Goal: Information Seeking & Learning: Learn about a topic

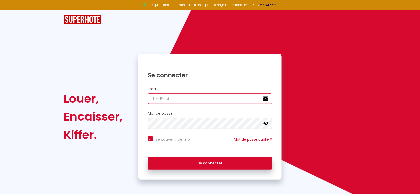
type input "[EMAIL_ADDRESS][DOMAIN_NAME]"
click at [266, 123] on icon at bounding box center [265, 123] width 5 height 5
click at [266, 123] on icon at bounding box center [265, 123] width 5 height 4
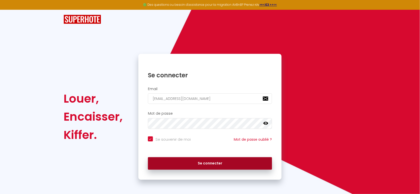
click at [211, 163] on button "Se connecter" at bounding box center [210, 163] width 124 height 13
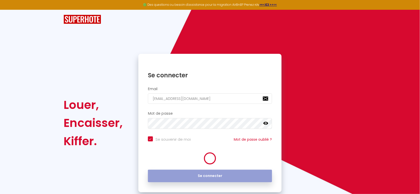
checkbox input "true"
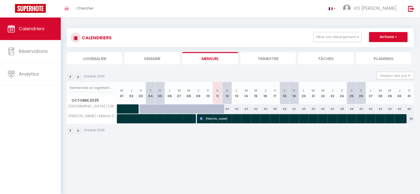
click at [266, 57] on li "Trimestre" at bounding box center [267, 58] width 55 height 12
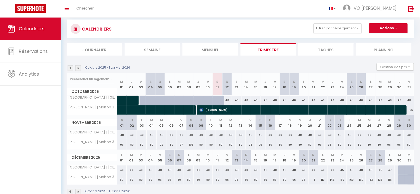
scroll to position [9, 0]
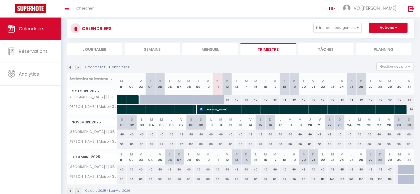
click at [208, 50] on li "Mensuel" at bounding box center [209, 49] width 55 height 12
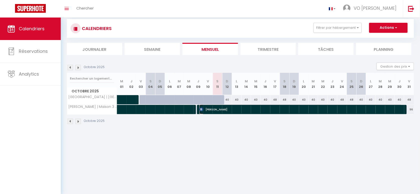
click at [213, 109] on span "[PERSON_NAME]" at bounding box center [300, 110] width 203 height 10
select select "OK"
select select "0"
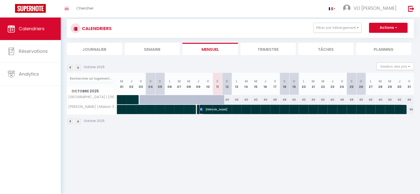
select select "1"
select select
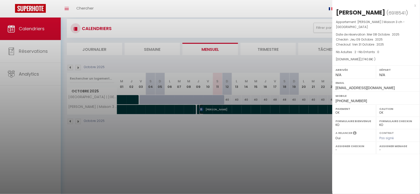
select select "33427"
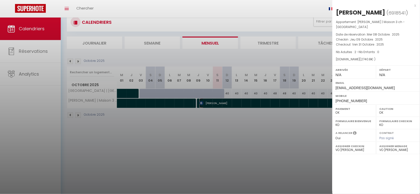
scroll to position [6, 0]
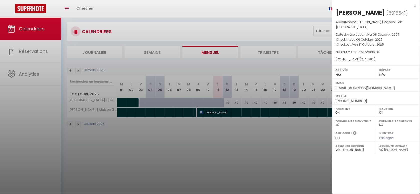
click at [259, 150] on div at bounding box center [210, 97] width 420 height 194
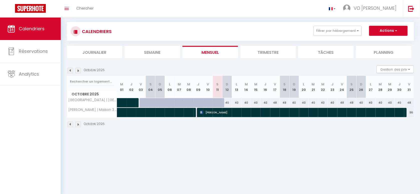
click at [267, 53] on li "Trimestre" at bounding box center [267, 52] width 55 height 12
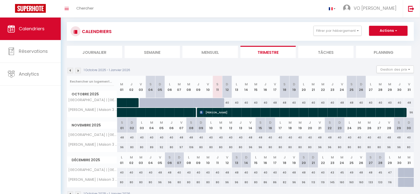
click at [79, 69] on img at bounding box center [78, 71] width 6 height 6
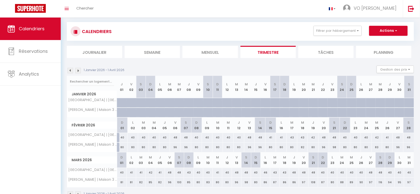
scroll to position [21, 0]
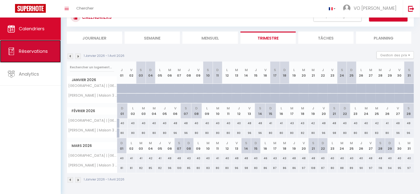
click at [44, 51] on span "Réservations" at bounding box center [33, 51] width 29 height 6
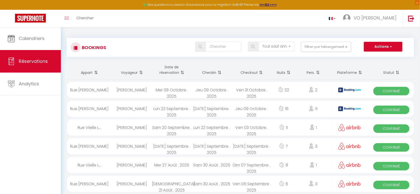
click at [259, 93] on div "Ven 31 Octobre . 2025" at bounding box center [252, 90] width 40 height 16
select select "OK"
select select "0"
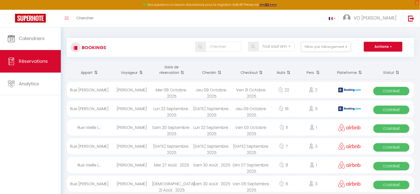
select select "1"
select select
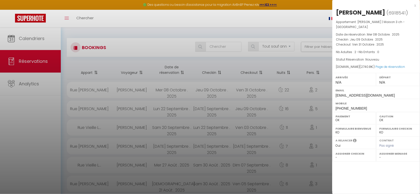
select select "33427"
click at [266, 109] on div at bounding box center [210, 97] width 420 height 194
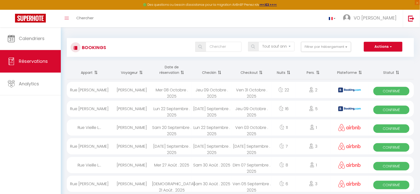
click at [283, 108] on div "16" at bounding box center [283, 109] width 24 height 16
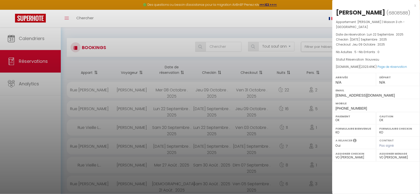
click at [294, 125] on div at bounding box center [210, 97] width 420 height 194
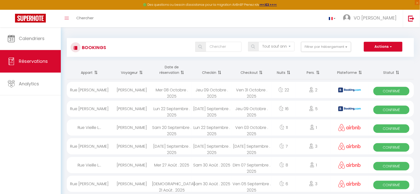
click at [296, 128] on div "1" at bounding box center [313, 127] width 35 height 16
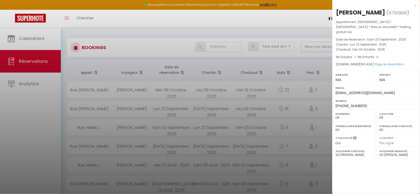
click at [293, 109] on div at bounding box center [210, 97] width 420 height 194
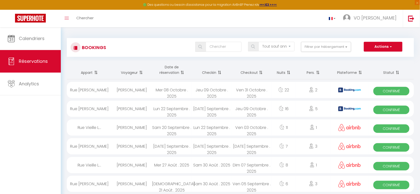
click at [293, 109] on div "16" at bounding box center [283, 109] width 24 height 16
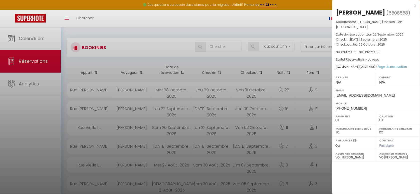
click at [292, 89] on div at bounding box center [210, 97] width 420 height 194
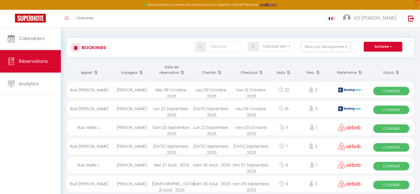
click at [292, 89] on div "22" at bounding box center [283, 90] width 24 height 16
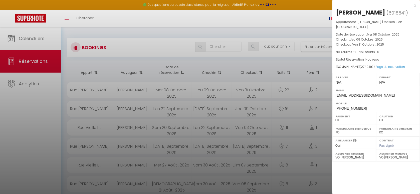
click at [33, 82] on div at bounding box center [210, 97] width 420 height 194
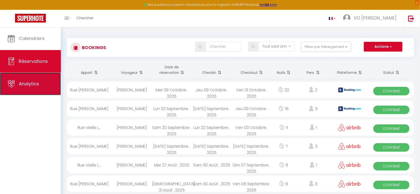
click at [41, 83] on link "Analytics" at bounding box center [30, 84] width 61 height 23
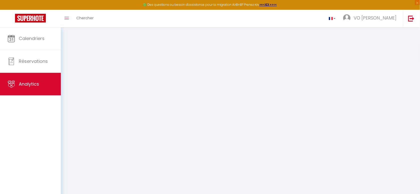
select select "2025"
select select "10"
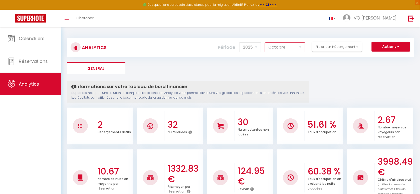
click at [301, 46] on select "[PERSON_NAME] Mars [PERSON_NAME] Juin Juillet Août Septembre Octobre Novembre D…" at bounding box center [285, 47] width 40 height 10
click at [346, 47] on button "Filtrer par hébergement" at bounding box center [337, 47] width 50 height 10
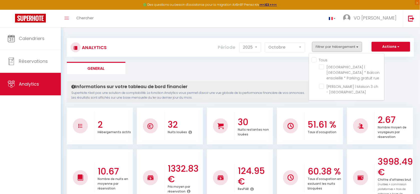
click at [315, 60] on input "Tous" at bounding box center [348, 59] width 73 height 5
checkbox input "true"
checkbox rue "true"
checkbox Parking "true"
click at [268, 65] on ul "General" at bounding box center [240, 68] width 347 height 12
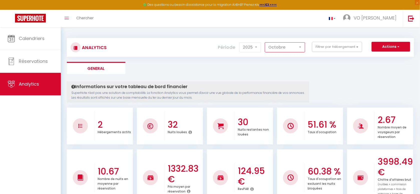
click at [284, 48] on select "[PERSON_NAME] Mars [PERSON_NAME] Juin Juillet Août Septembre Octobre Novembre D…" at bounding box center [285, 47] width 40 height 10
click at [265, 42] on select "[PERSON_NAME] Mars [PERSON_NAME] Juin Juillet Août Septembre Octobre Novembre D…" at bounding box center [285, 47] width 40 height 10
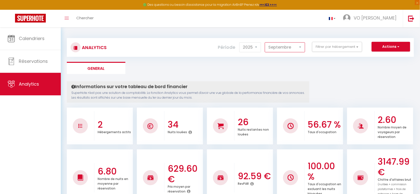
click at [298, 46] on select "[PERSON_NAME] Mars [PERSON_NAME] Juin Juillet Août Septembre Octobre Novembre D…" at bounding box center [285, 47] width 40 height 10
click at [265, 42] on select "[PERSON_NAME] Mars [PERSON_NAME] Juin Juillet Août Septembre Octobre Novembre D…" at bounding box center [285, 47] width 40 height 10
click at [299, 46] on select "[PERSON_NAME] Mars [PERSON_NAME] Juin Juillet Août Septembre Octobre Novembre D…" at bounding box center [285, 47] width 40 height 10
click at [265, 42] on select "[PERSON_NAME] Mars [PERSON_NAME] Juin Juillet Août Septembre Octobre Novembre D…" at bounding box center [285, 47] width 40 height 10
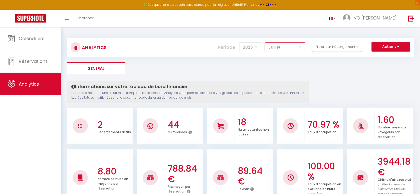
click at [300, 46] on select "[PERSON_NAME] Mars [PERSON_NAME] Juin Juillet Août Septembre Octobre Novembre D…" at bounding box center [285, 47] width 40 height 10
click at [265, 42] on select "[PERSON_NAME] Mars [PERSON_NAME] Juin Juillet Août Septembre Octobre Novembre D…" at bounding box center [285, 47] width 40 height 10
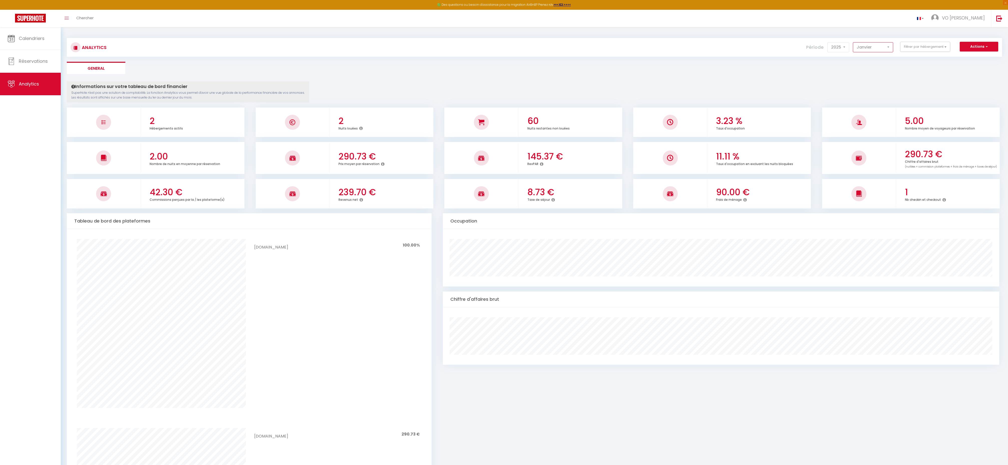
click at [424, 47] on select "[PERSON_NAME] Mars [PERSON_NAME] Juin Juillet Août Septembre Octobre Novembre D…" at bounding box center [873, 47] width 40 height 10
click at [424, 42] on select "[PERSON_NAME] Mars [PERSON_NAME] Juin Juillet Août Septembre Octobre Novembre D…" at bounding box center [873, 47] width 40 height 10
click at [424, 47] on select "[PERSON_NAME] Mars [PERSON_NAME] Juin Juillet Août Septembre Octobre Novembre D…" at bounding box center [873, 47] width 40 height 10
click at [424, 42] on select "[PERSON_NAME] Mars [PERSON_NAME] Juin Juillet Août Septembre Octobre Novembre D…" at bounding box center [873, 47] width 40 height 10
click at [424, 47] on select "[PERSON_NAME] Mars [PERSON_NAME] Juin Juillet Août Septembre Octobre Novembre D…" at bounding box center [873, 47] width 40 height 10
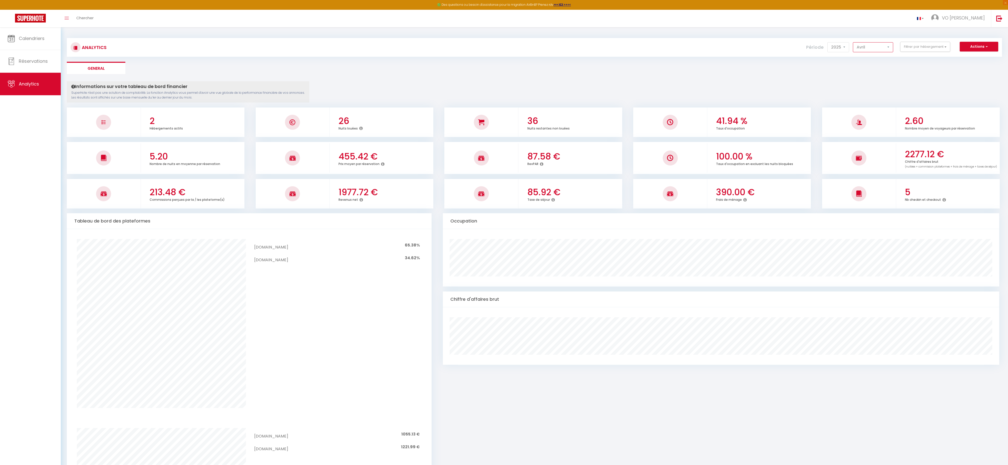
click at [424, 42] on select "[PERSON_NAME] Mars [PERSON_NAME] Juin Juillet Août Septembre Octobre Novembre D…" at bounding box center [873, 47] width 40 height 10
click at [424, 45] on select "[PERSON_NAME] Mars [PERSON_NAME] Juin Juillet Août Septembre Octobre Novembre D…" at bounding box center [873, 47] width 40 height 10
click at [424, 42] on select "[PERSON_NAME] Mars [PERSON_NAME] Juin Juillet Août Septembre Octobre Novembre D…" at bounding box center [873, 47] width 40 height 10
click at [424, 48] on select "[PERSON_NAME] Mars [PERSON_NAME] Juin Juillet Août Septembre Octobre Novembre D…" at bounding box center [873, 47] width 40 height 10
click at [424, 42] on select "[PERSON_NAME] Mars [PERSON_NAME] Juin Juillet Août Septembre Octobre Novembre D…" at bounding box center [873, 47] width 40 height 10
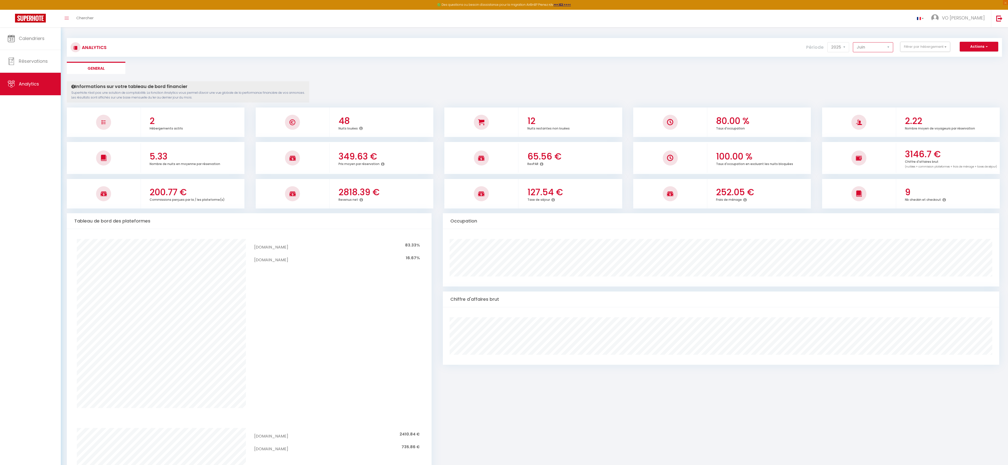
click at [424, 47] on select "[PERSON_NAME] Mars [PERSON_NAME] Juin Juillet Août Septembre Octobre Novembre D…" at bounding box center [873, 47] width 40 height 10
click at [424, 42] on select "[PERSON_NAME] Mars [PERSON_NAME] Juin Juillet Août Septembre Octobre Novembre D…" at bounding box center [873, 47] width 40 height 10
click at [424, 46] on select "[PERSON_NAME] Mars [PERSON_NAME] Juin Juillet Août Septembre Octobre Novembre D…" at bounding box center [873, 47] width 40 height 10
click at [424, 42] on select "[PERSON_NAME] Mars [PERSON_NAME] Juin Juillet Août Septembre Octobre Novembre D…" at bounding box center [873, 47] width 40 height 10
click at [424, 43] on select "[PERSON_NAME] Mars [PERSON_NAME] Juin Juillet Août Septembre Octobre Novembre D…" at bounding box center [873, 47] width 40 height 10
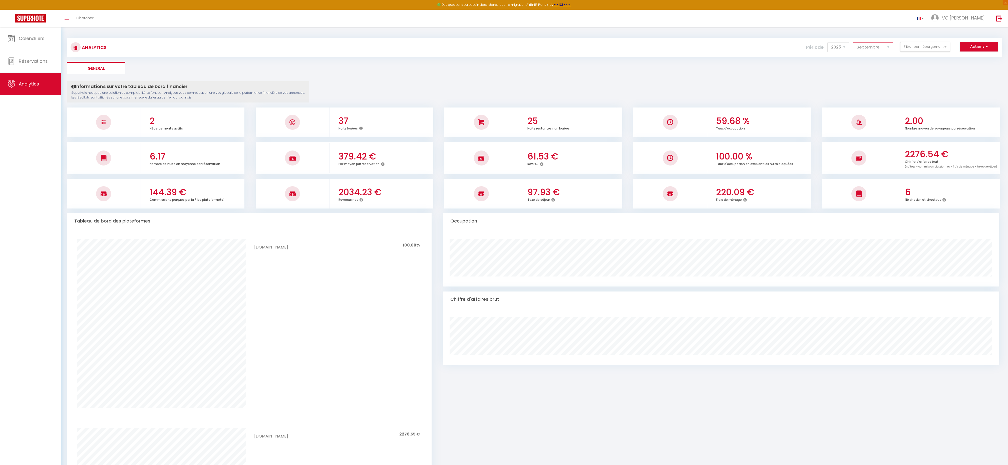
click at [424, 42] on select "[PERSON_NAME] Mars [PERSON_NAME] Juin Juillet Août Septembre Octobre Novembre D…" at bounding box center [873, 47] width 40 height 10
click at [424, 48] on select "[PERSON_NAME] Mars [PERSON_NAME] Juin Juillet Août Septembre Octobre Novembre D…" at bounding box center [873, 47] width 40 height 10
click at [424, 42] on select "[PERSON_NAME] Mars [PERSON_NAME] Juin Juillet Août Septembre Octobre Novembre D…" at bounding box center [873, 47] width 40 height 10
click at [424, 50] on select "[PERSON_NAME] Mars [PERSON_NAME] Juin Juillet Août Septembre Octobre Novembre D…" at bounding box center [873, 47] width 40 height 10
click at [424, 42] on select "[PERSON_NAME] Mars [PERSON_NAME] Juin Juillet Août Septembre Octobre Novembre D…" at bounding box center [873, 47] width 40 height 10
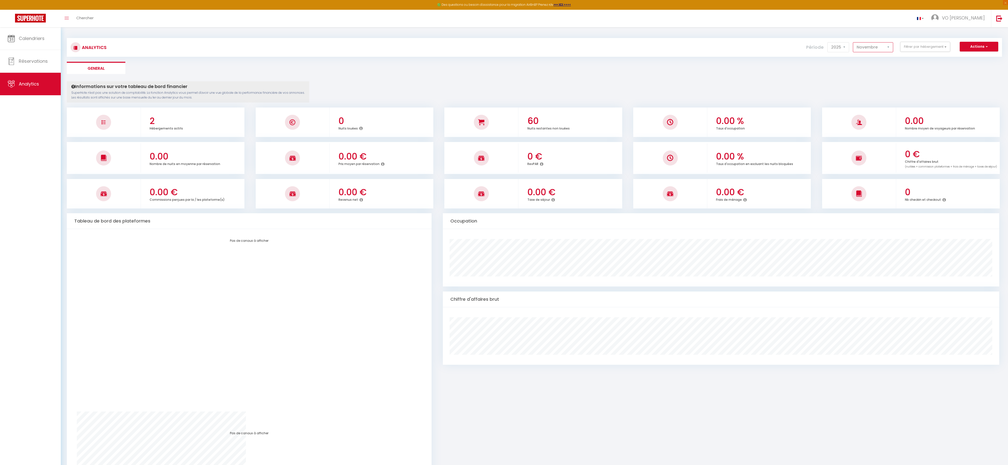
click at [424, 47] on select "[PERSON_NAME] Mars [PERSON_NAME] Juin Juillet Août Septembre Octobre Novembre D…" at bounding box center [873, 47] width 40 height 10
select select "12"
click at [424, 42] on select "[PERSON_NAME] Mars [PERSON_NAME] Juin Juillet Août Septembre Octobre Novembre D…" at bounding box center [873, 47] width 40 height 10
click at [424, 45] on select "[PERSON_NAME] Mars [PERSON_NAME] Juin Juillet Août Septembre Octobre Novembre D…" at bounding box center [873, 47] width 40 height 10
